Goal: Task Accomplishment & Management: Manage account settings

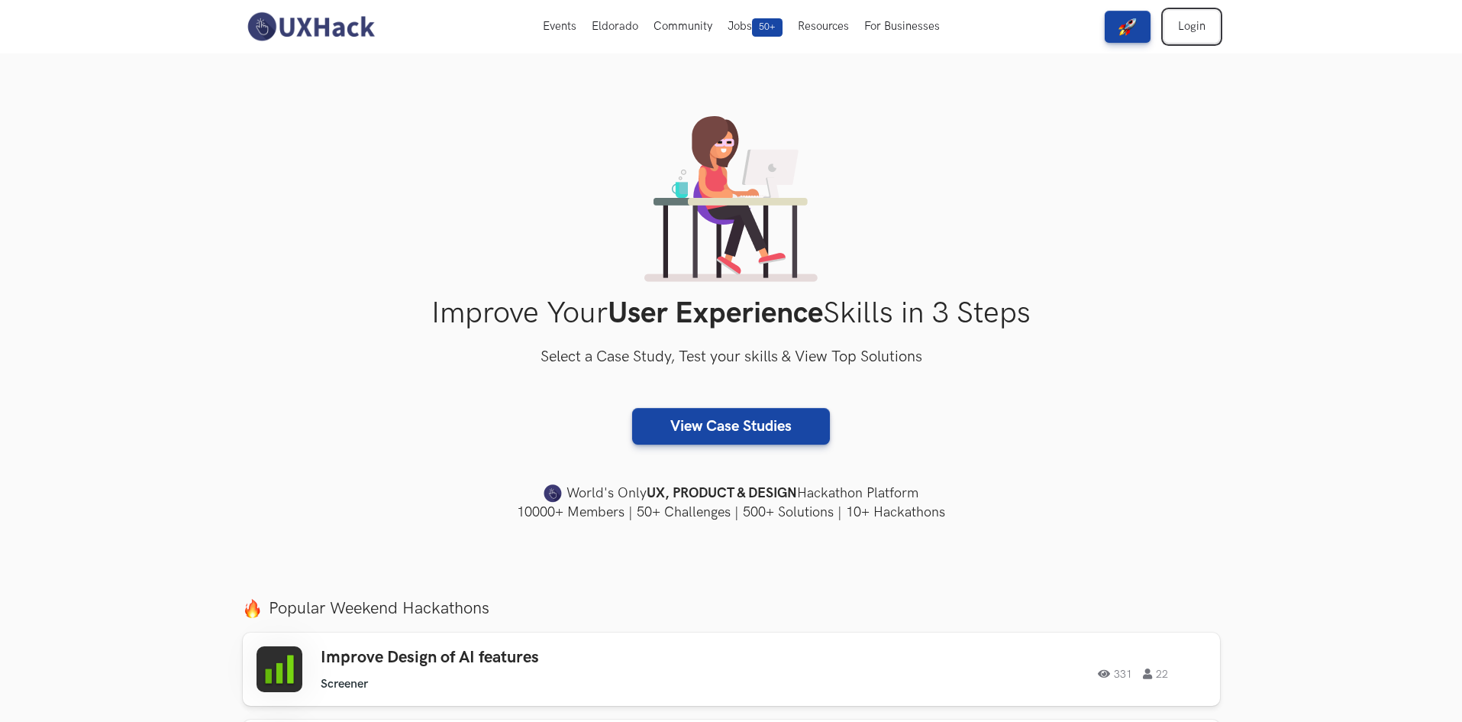
click at [1201, 30] on link "Login" at bounding box center [1191, 27] width 55 height 32
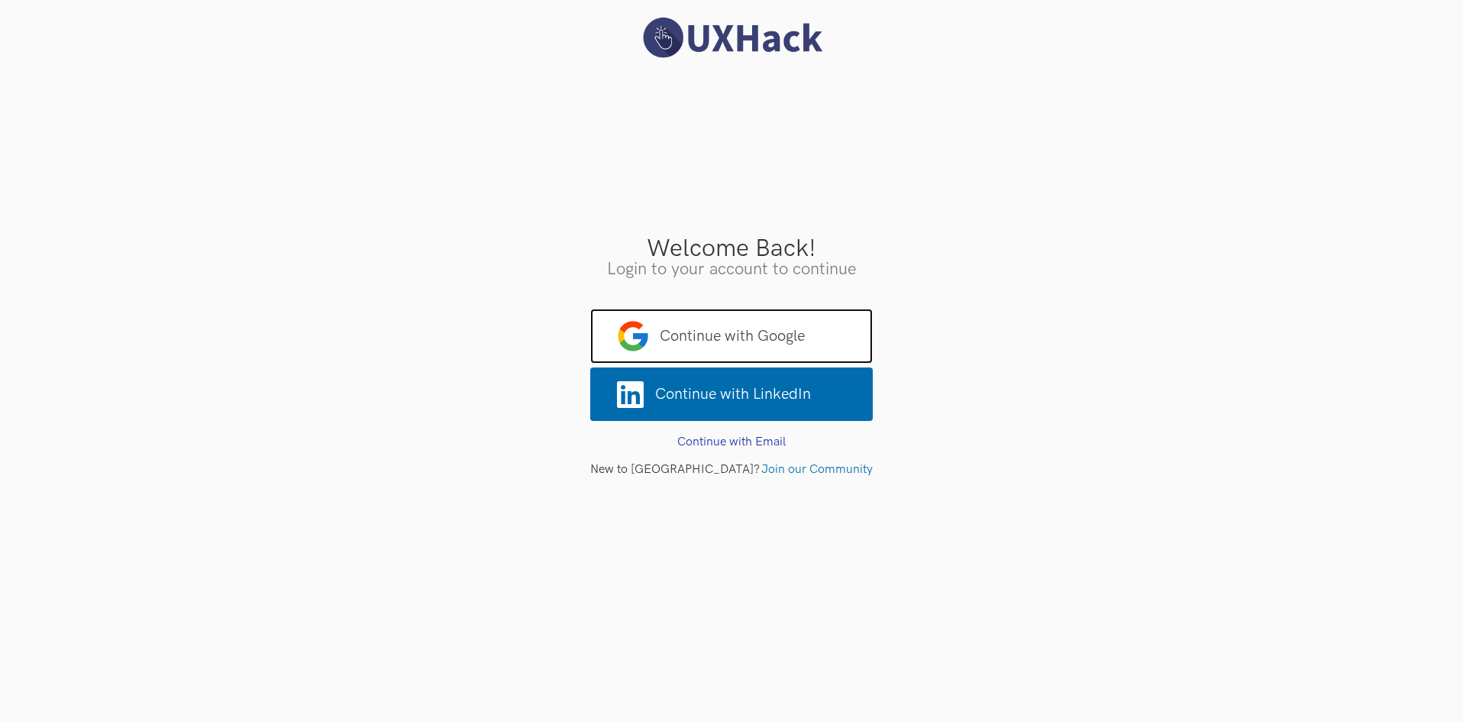
click at [750, 340] on span "Continue with Google" at bounding box center [731, 335] width 283 height 55
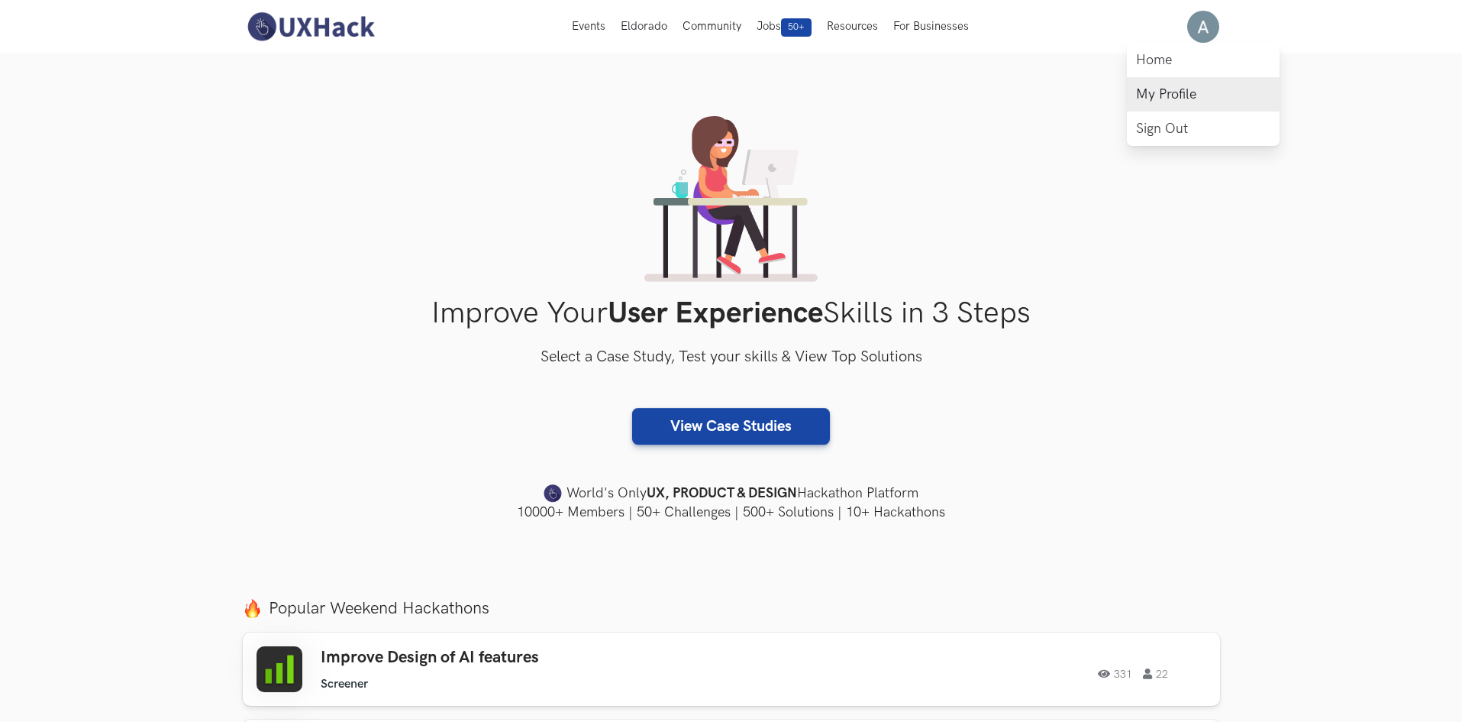
click at [1178, 105] on link "My Profile" at bounding box center [1203, 94] width 153 height 34
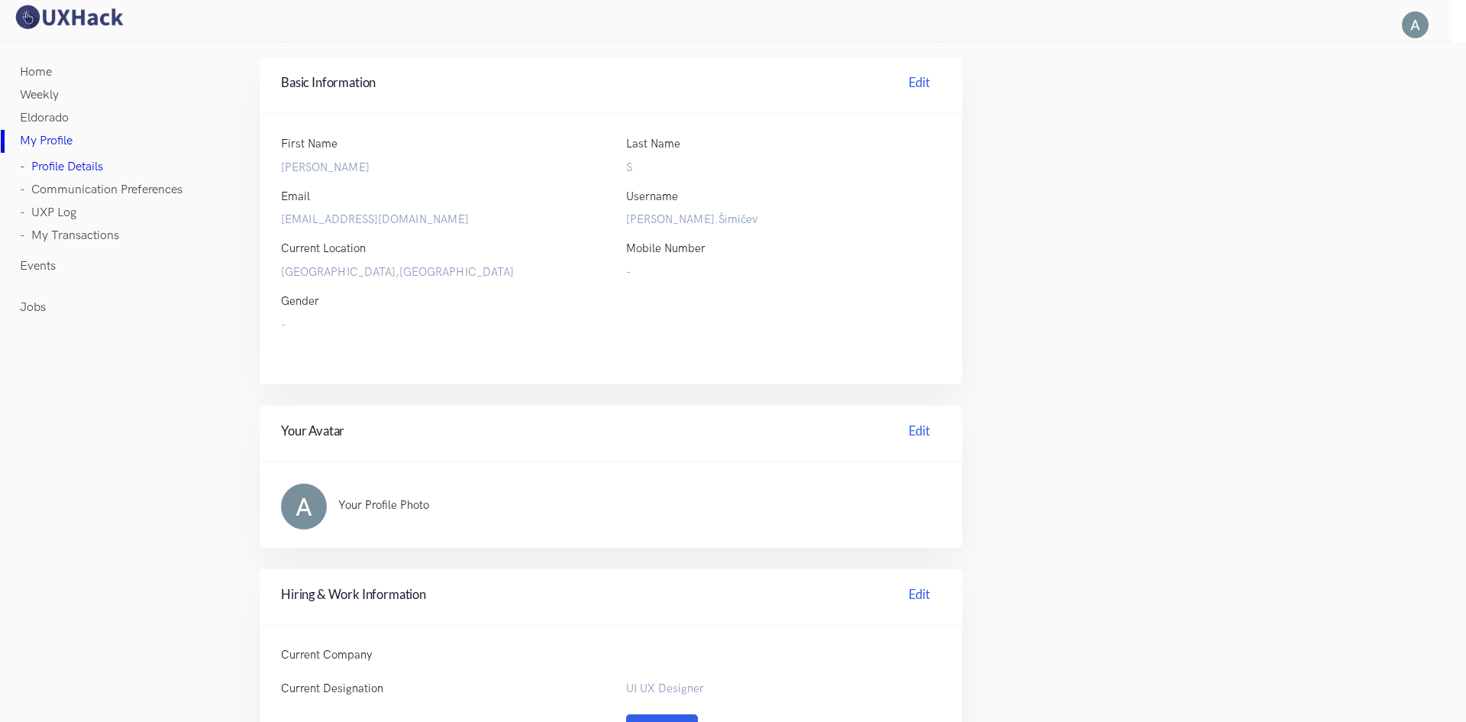
click at [75, 184] on link "- Communication Preferences" at bounding box center [101, 190] width 163 height 23
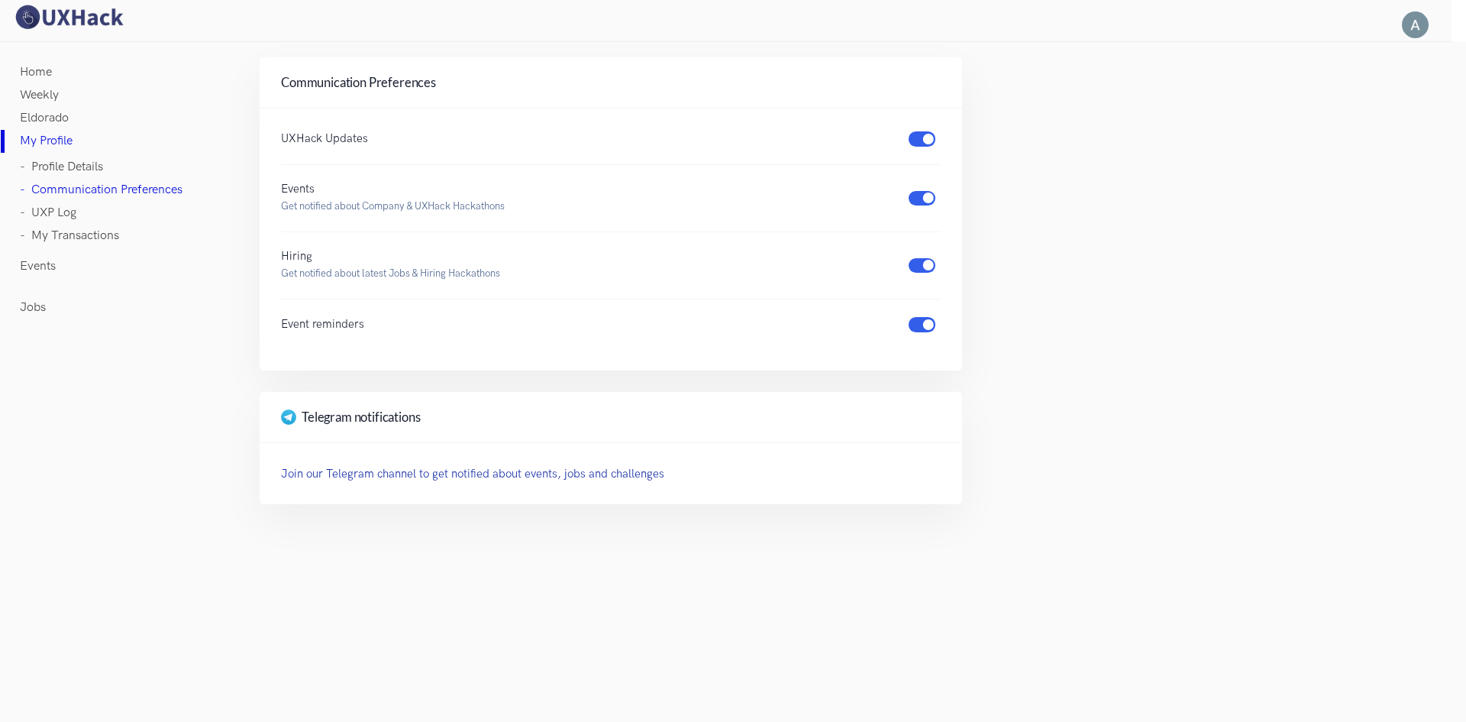
click at [67, 206] on link "- UXP Log" at bounding box center [48, 213] width 57 height 23
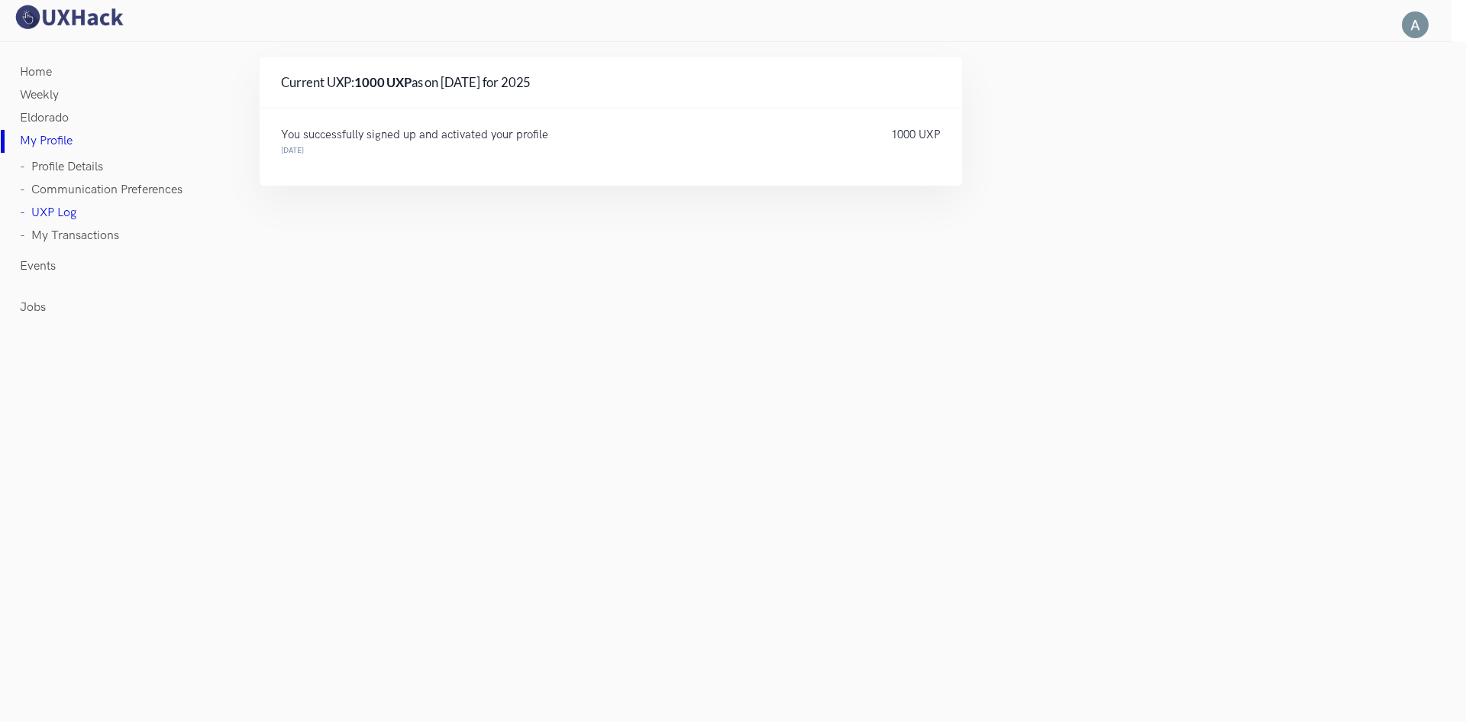
click at [66, 228] on link "- My Transactions" at bounding box center [69, 235] width 99 height 23
click at [60, 157] on link "- Profile Details" at bounding box center [61, 167] width 83 height 23
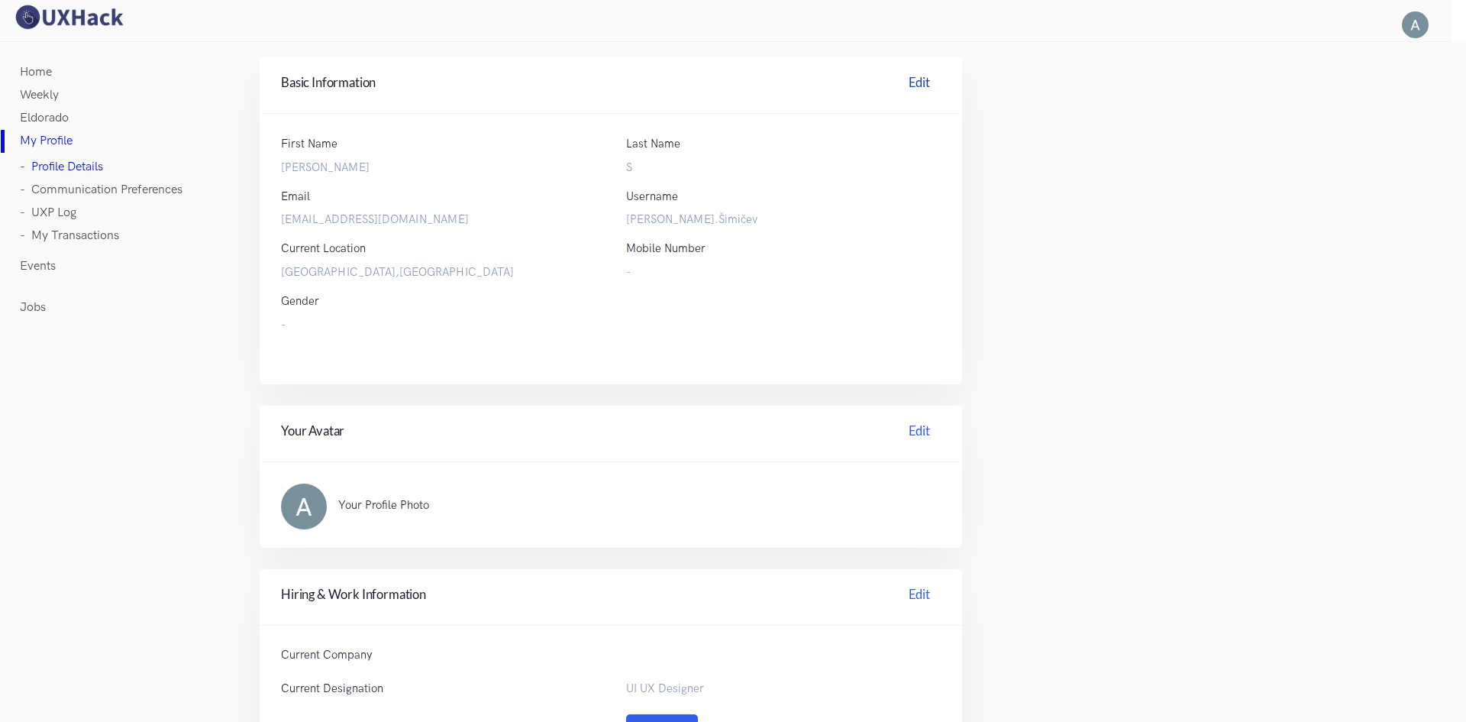
click at [908, 86] on link "Edit" at bounding box center [919, 85] width 43 height 24
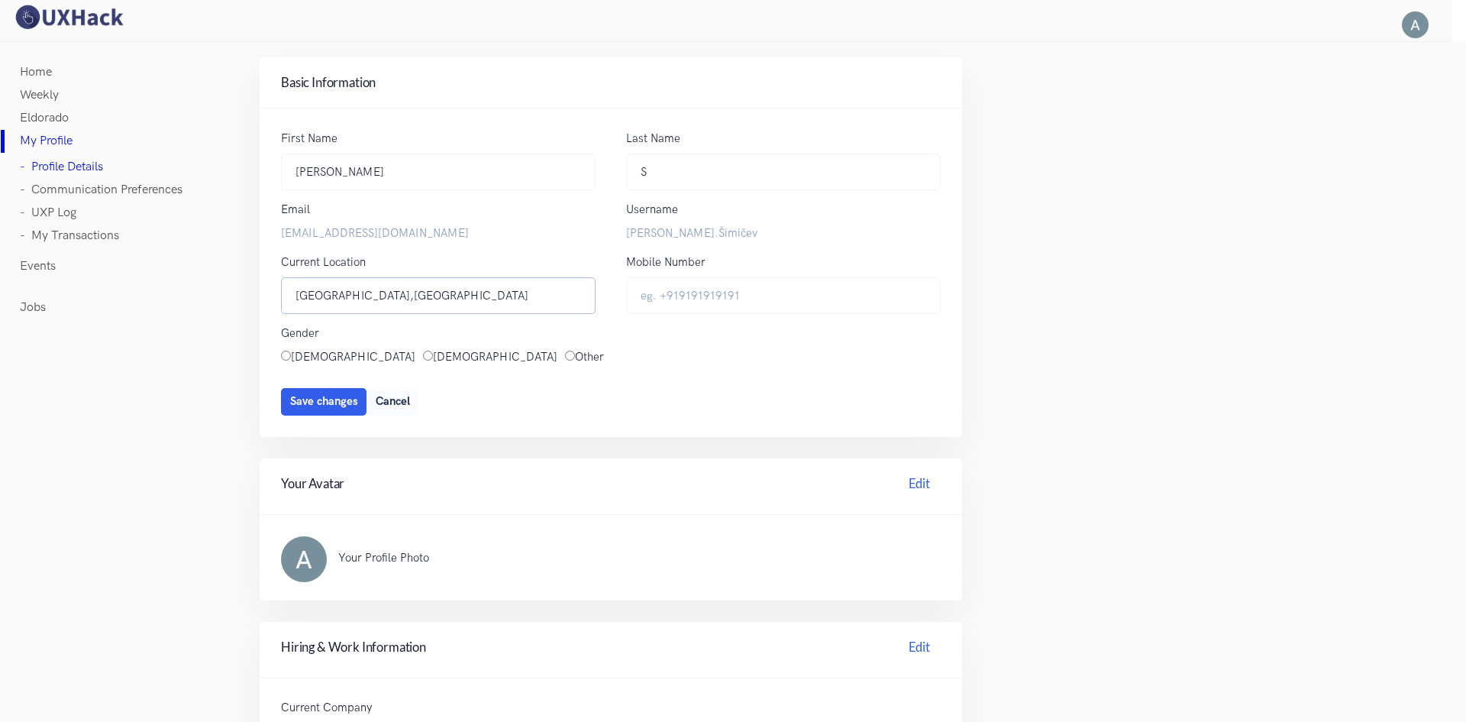
click at [333, 295] on input "Zagreb,Croatia" at bounding box center [438, 295] width 315 height 37
drag, startPoint x: 333, startPoint y: 295, endPoint x: 268, endPoint y: 297, distance: 64.9
click at [268, 297] on div "Current Location Zagreb,Croatia Zagreb,Croatia" at bounding box center [438, 288] width 345 height 71
type input "Croatia"
click at [348, 397] on span "Save changes" at bounding box center [324, 401] width 68 height 13
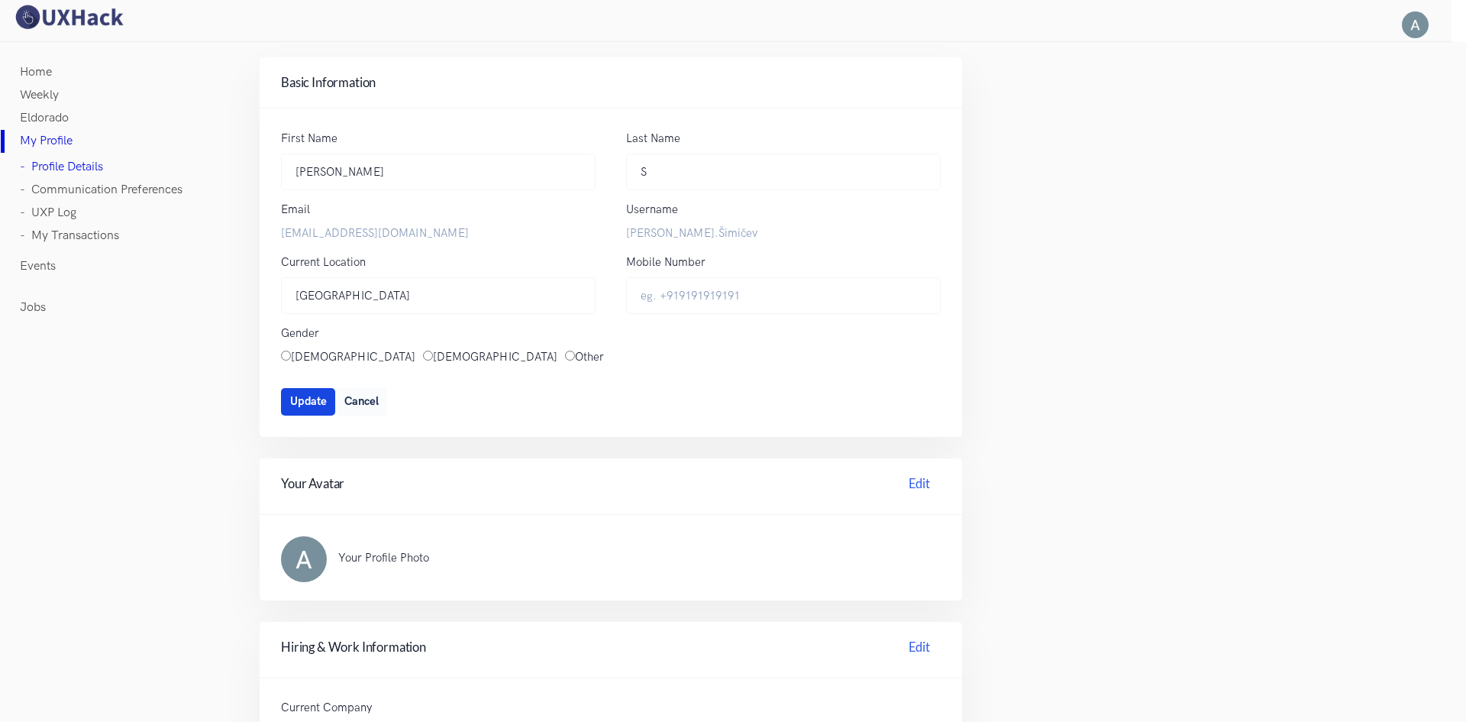
click at [311, 406] on span "Update" at bounding box center [308, 401] width 37 height 13
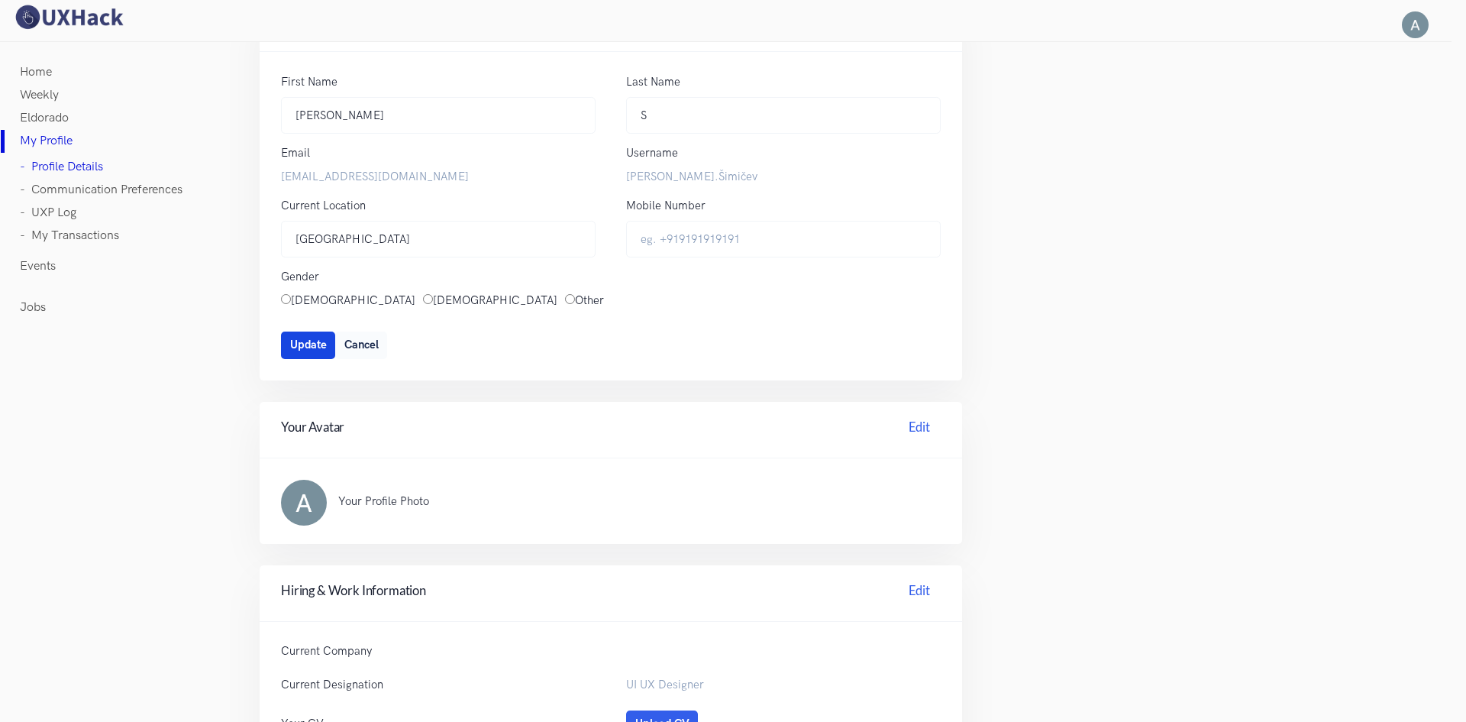
scroll to position [44, 0]
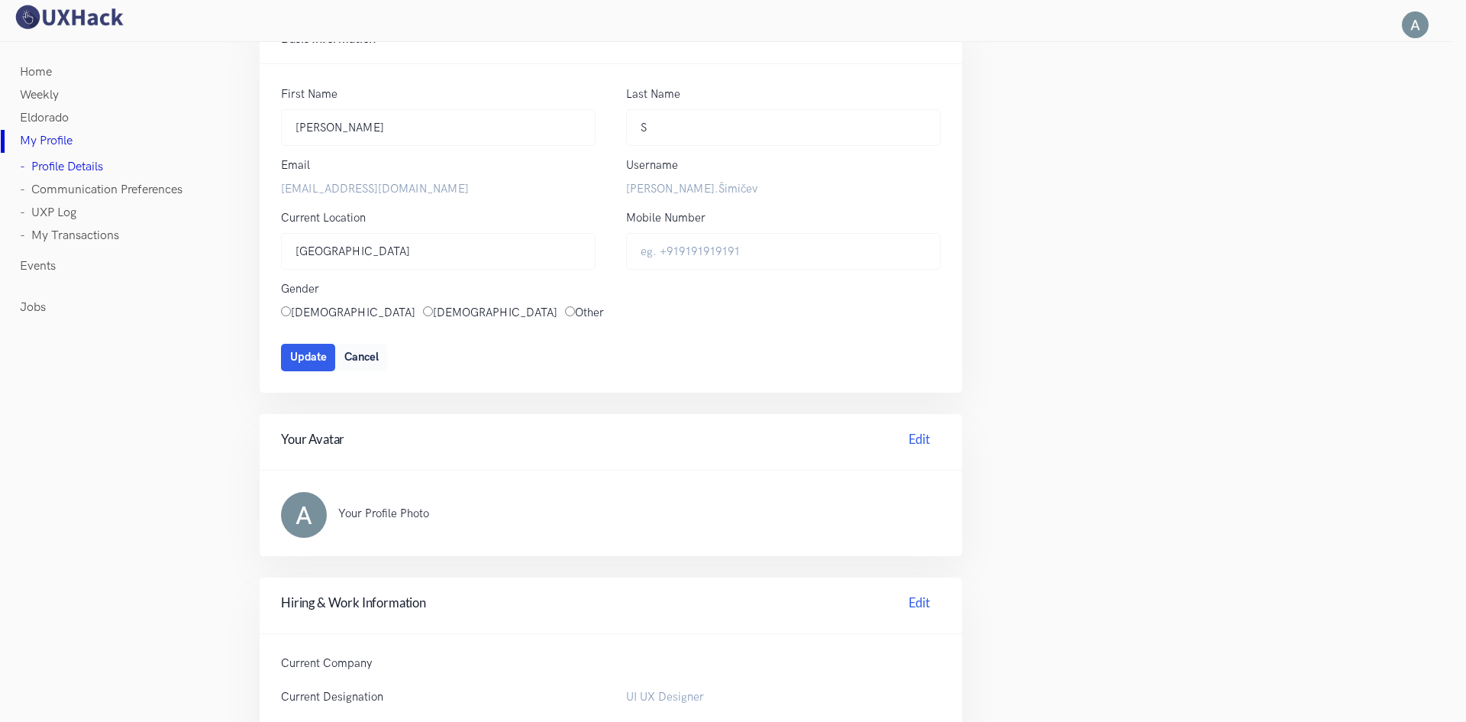
click at [37, 71] on link "Home" at bounding box center [36, 72] width 32 height 23
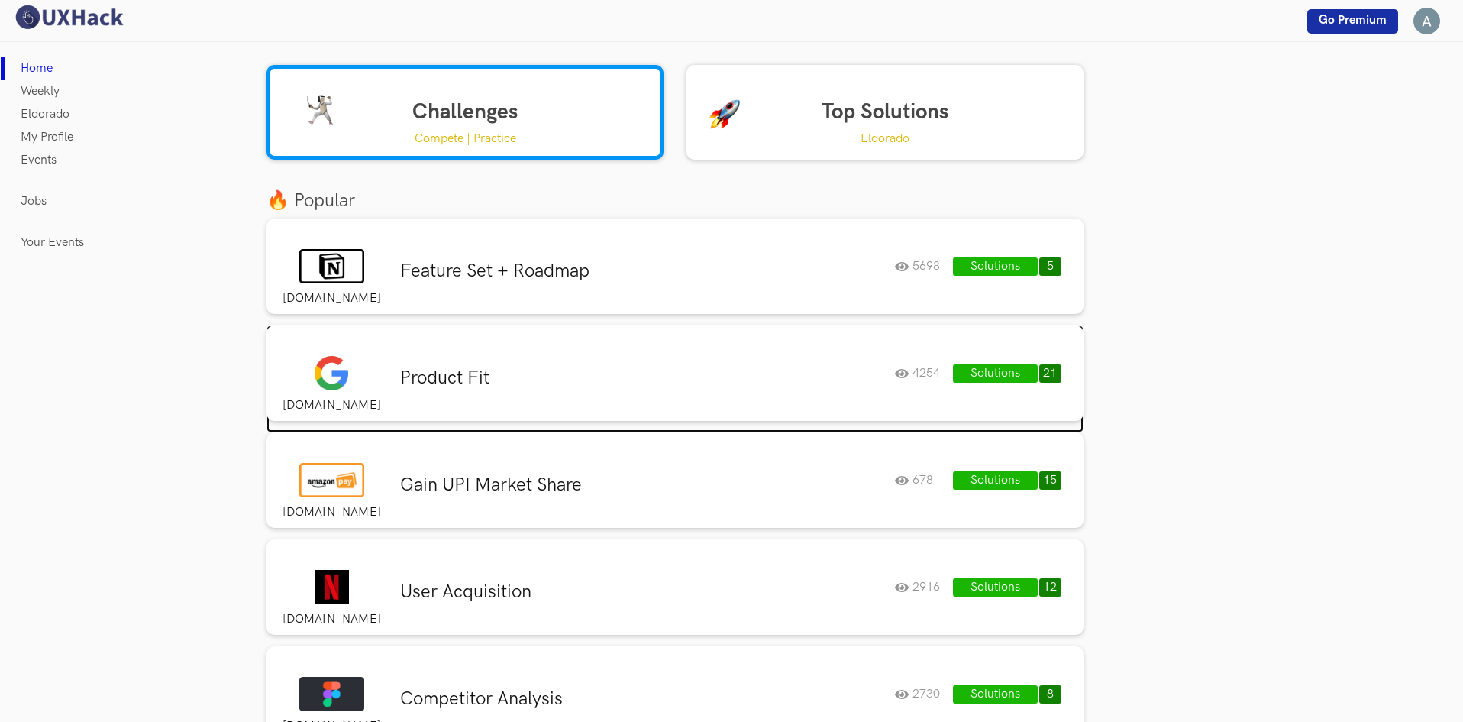
click at [538, 360] on div "Product Fit 4254 Solutions 21 4254" at bounding box center [726, 373] width 674 height 44
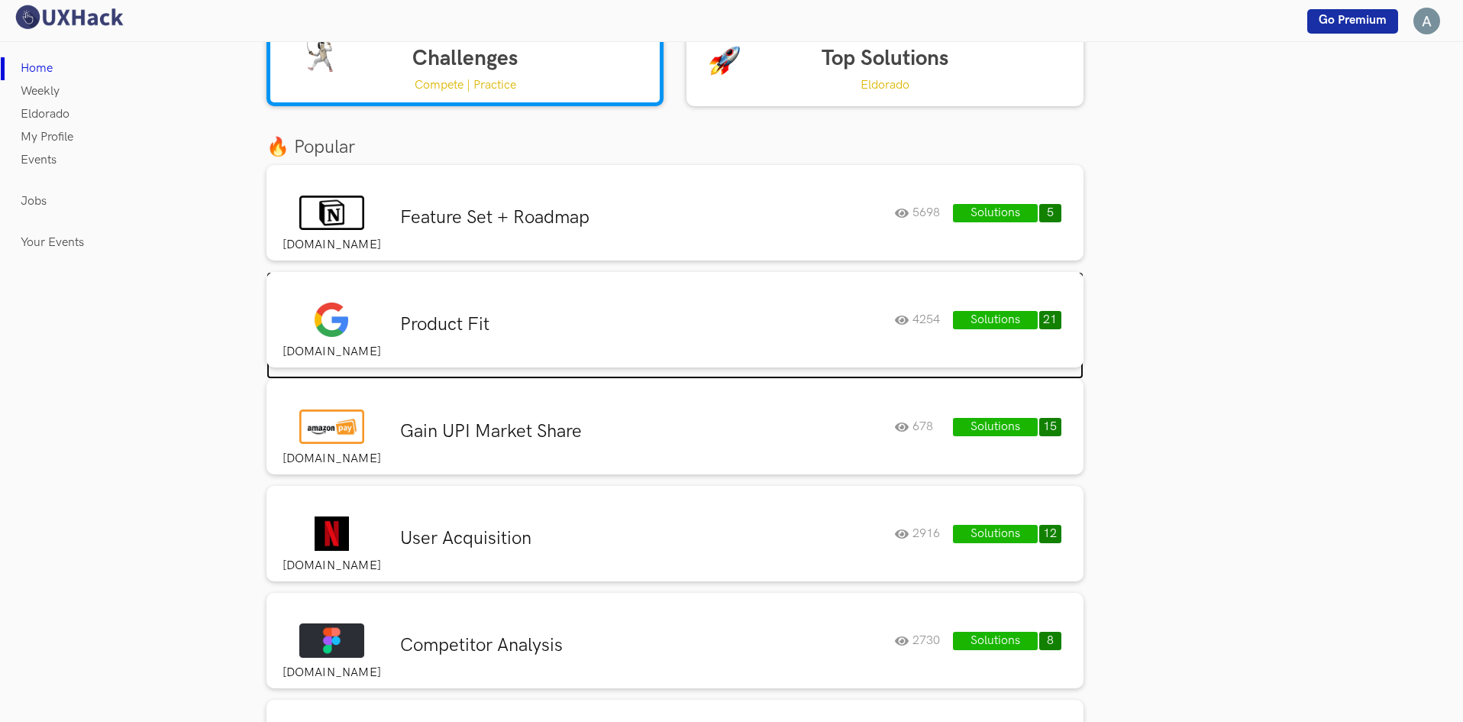
scroll to position [153, 0]
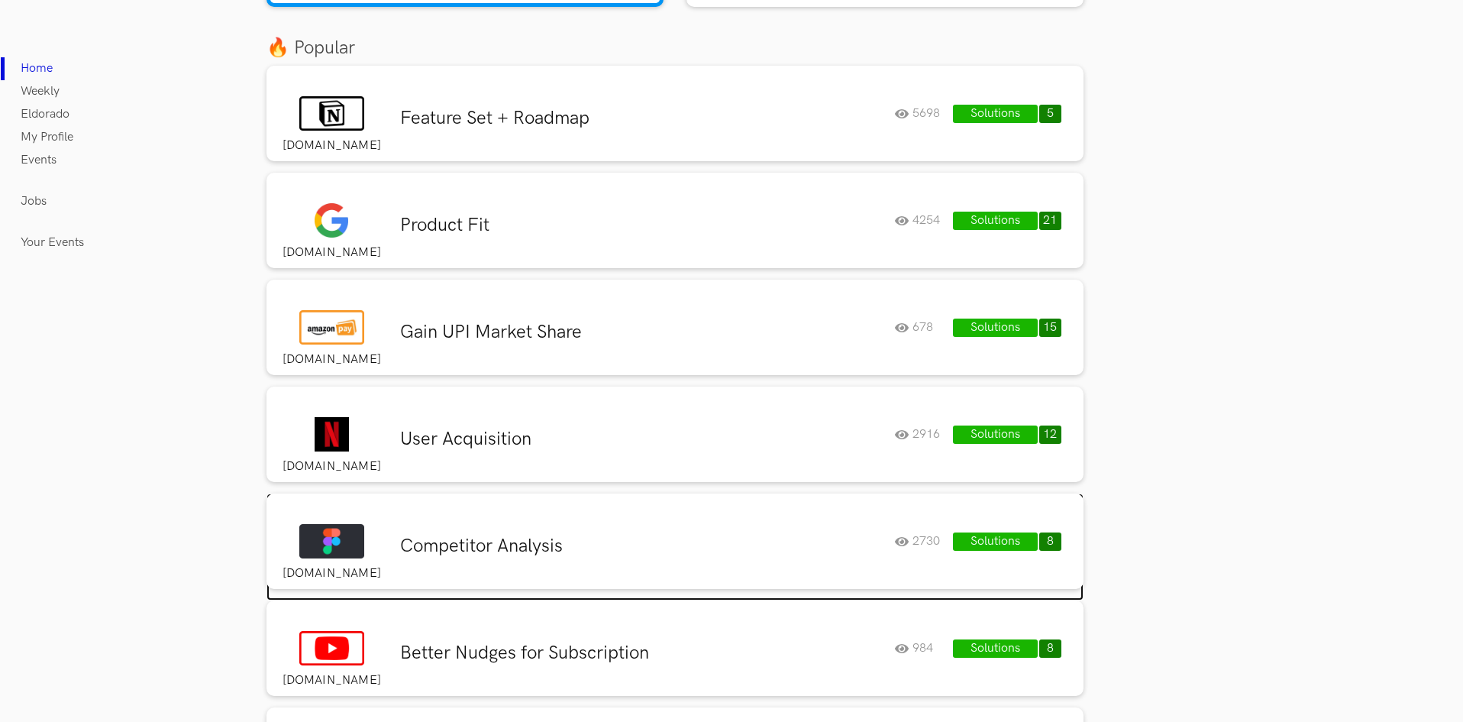
click at [501, 532] on div "Competitor Analysis 2730 Solutions 8 2730" at bounding box center [726, 541] width 674 height 44
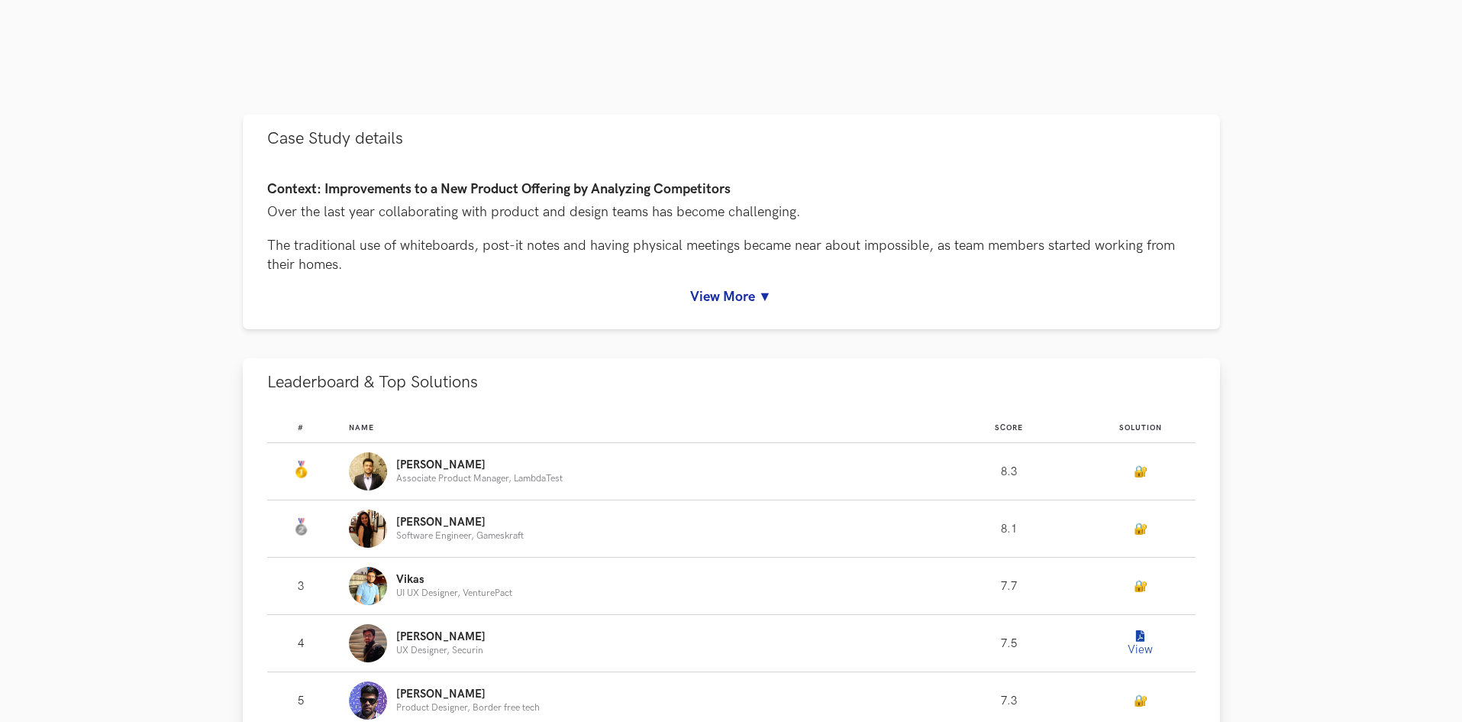
scroll to position [687, 0]
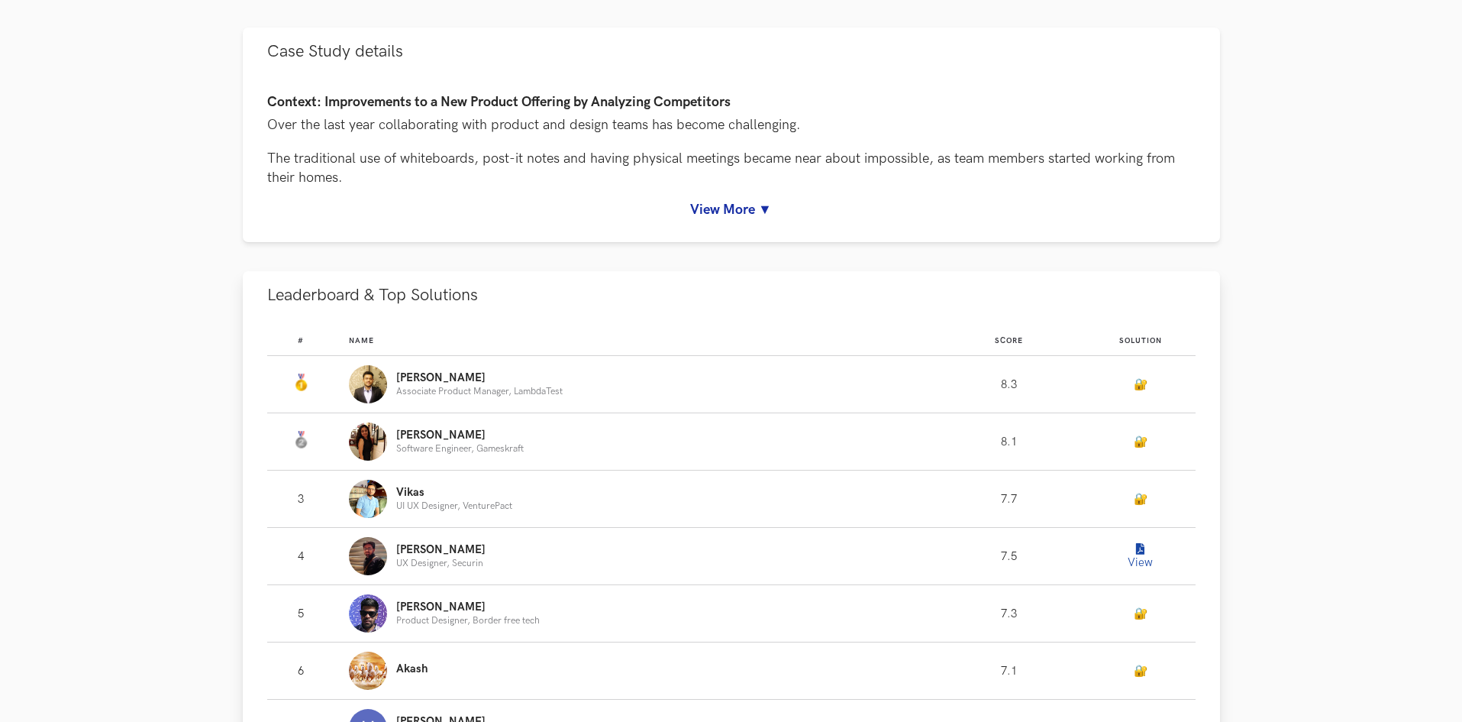
click at [1138, 557] on button "View" at bounding box center [1140, 556] width 31 height 31
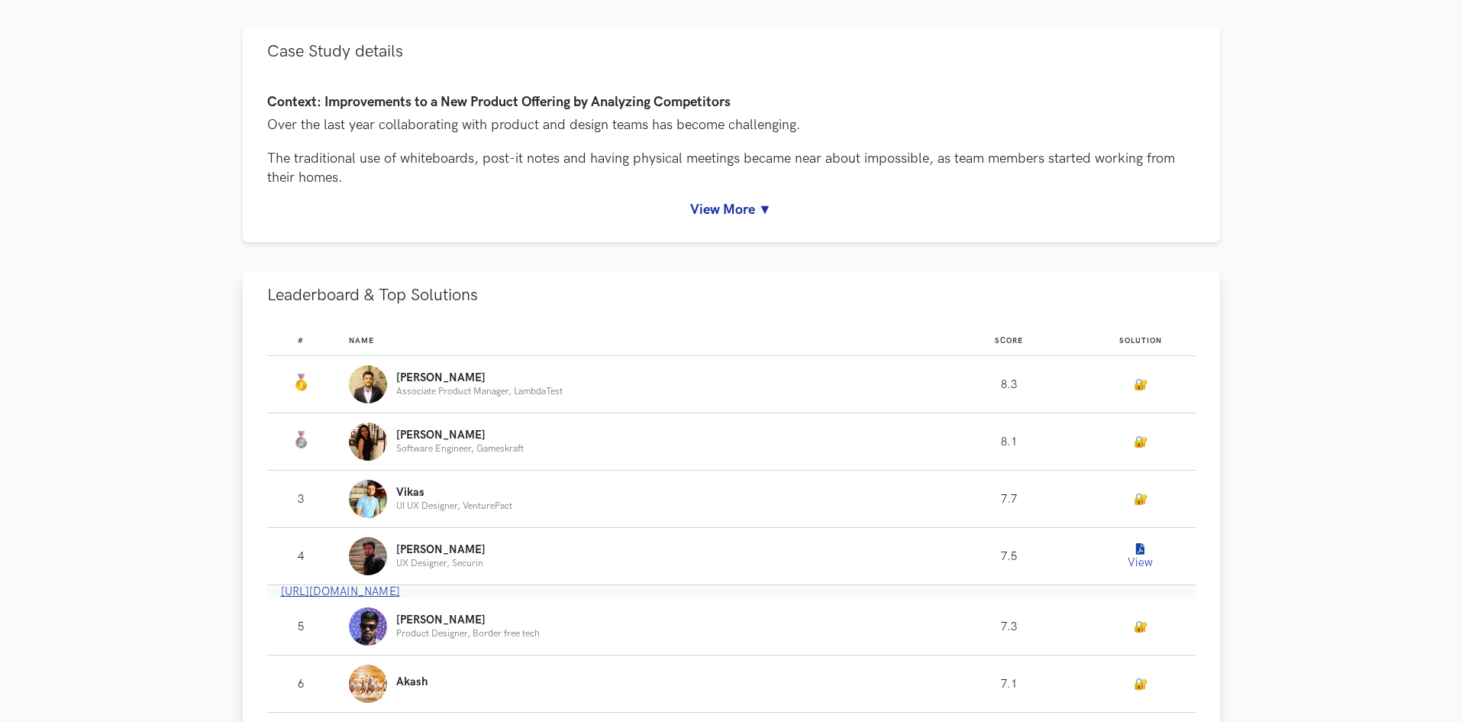
click at [387, 590] on link "[URL][DOMAIN_NAME]" at bounding box center [340, 591] width 119 height 13
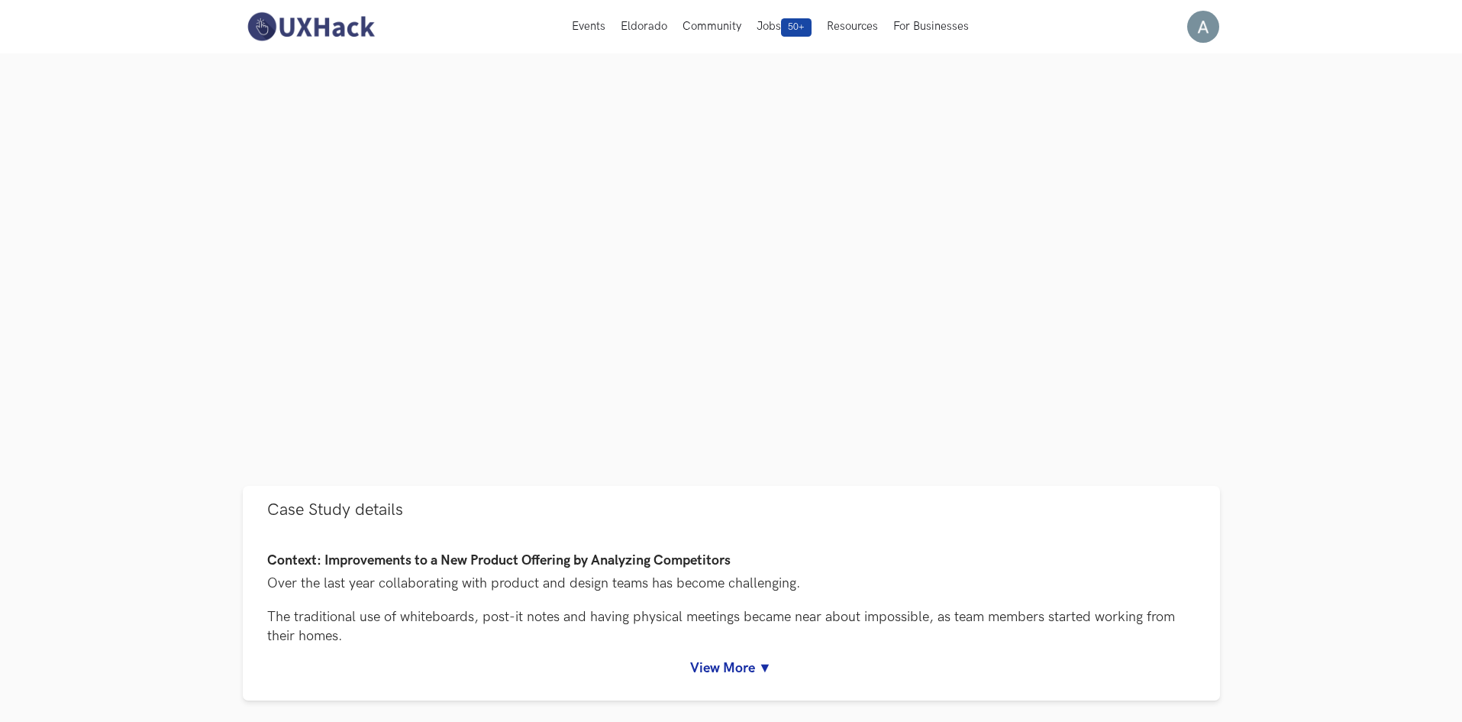
scroll to position [0, 0]
